Goal: Information Seeking & Learning: Check status

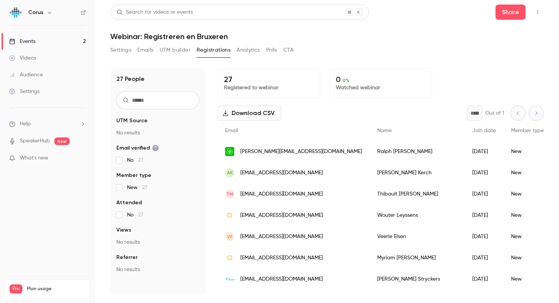
click at [68, 41] on link "Events 2" at bounding box center [47, 41] width 95 height 17
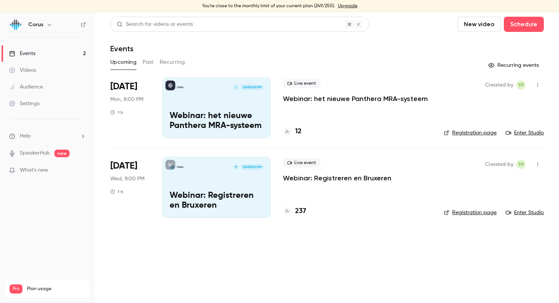
click at [327, 99] on p "Webinar: het nieuwe Panthera MRA-systeem" at bounding box center [355, 98] width 145 height 9
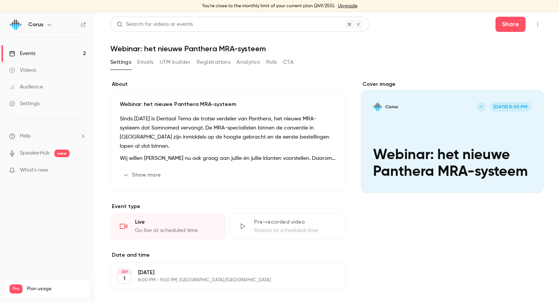
click at [205, 63] on button "Registrations" at bounding box center [214, 62] width 34 height 12
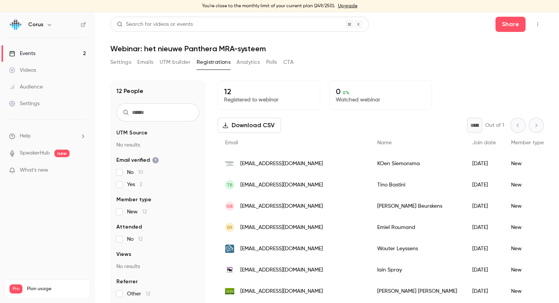
scroll to position [8, 0]
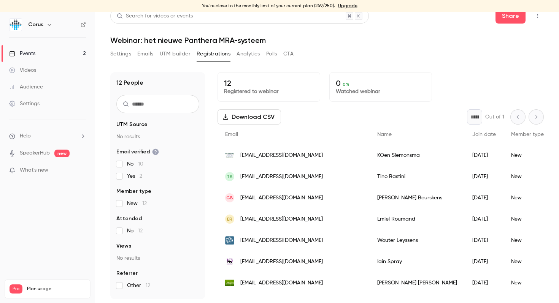
click at [114, 55] on button "Settings" at bounding box center [120, 54] width 21 height 12
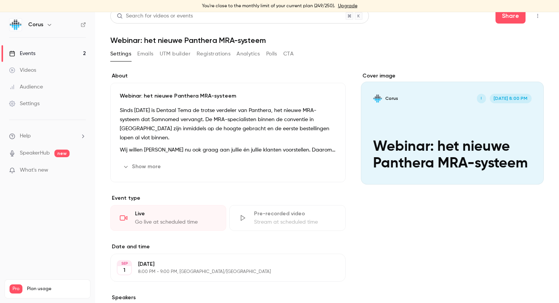
click at [61, 55] on link "Events 2" at bounding box center [47, 53] width 95 height 17
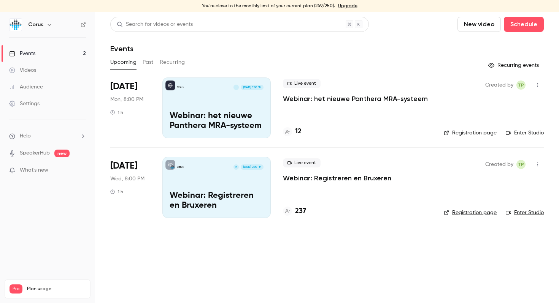
click at [325, 182] on p "Webinar: Registreren en Bruxeren" at bounding box center [337, 178] width 108 height 9
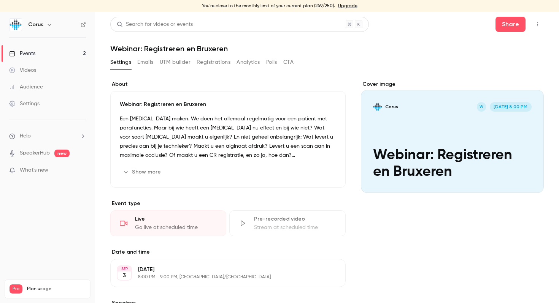
click at [212, 64] on button "Registrations" at bounding box center [214, 62] width 34 height 12
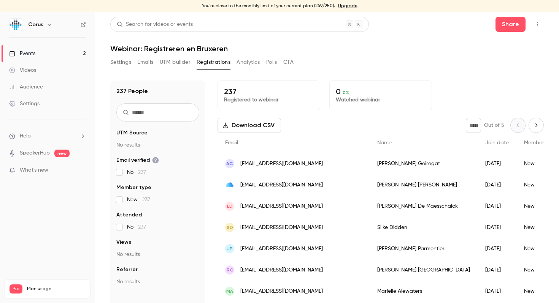
click at [62, 54] on link "Events 2" at bounding box center [47, 53] width 95 height 17
